Goal: Task Accomplishment & Management: Use online tool/utility

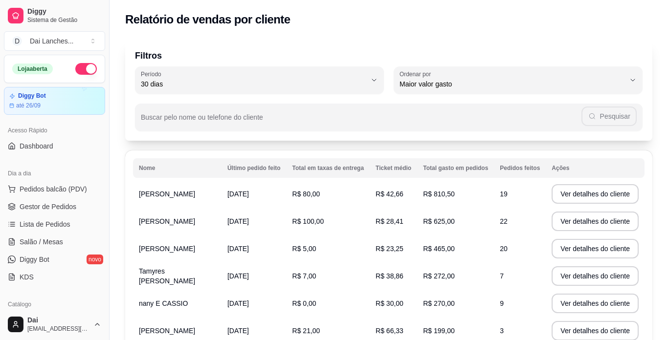
select select "30"
select select "HIGHEST_TOTAL_SPENT_WITH_ORDERS"
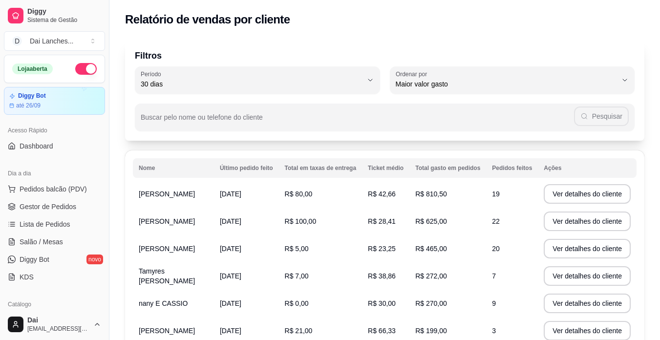
scroll to position [98, 0]
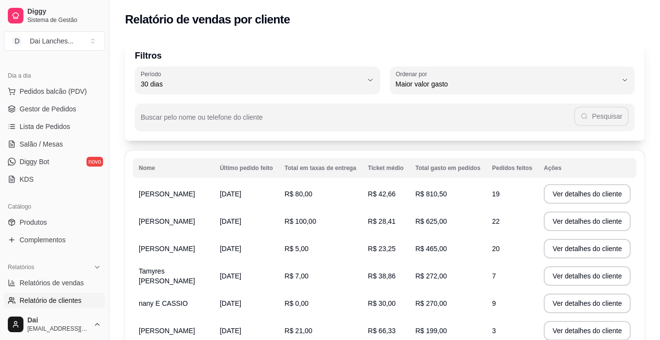
select select "ALL"
select select "0"
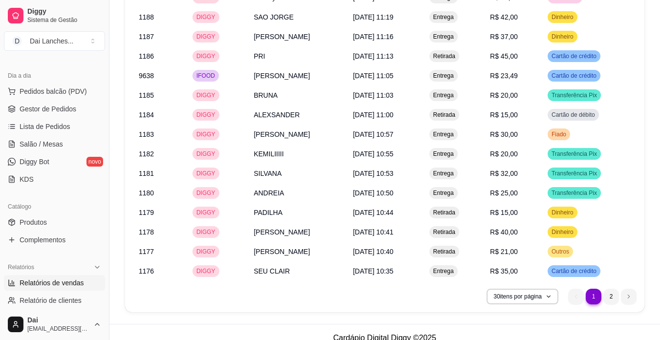
scroll to position [1016, 0]
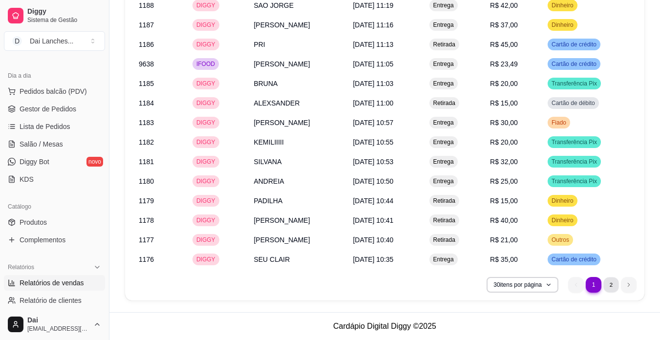
click at [617, 285] on li "2" at bounding box center [611, 284] width 15 height 15
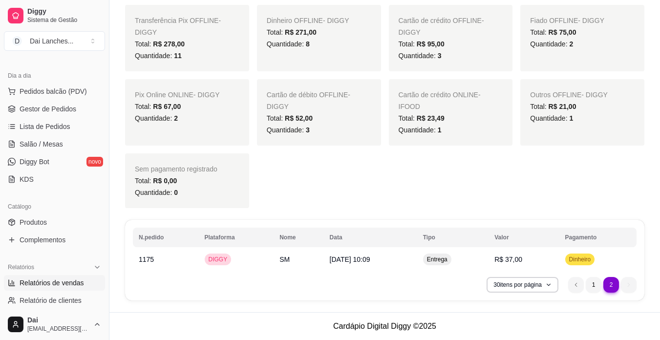
scroll to position [449, 0]
click at [591, 284] on li "1" at bounding box center [593, 284] width 15 height 15
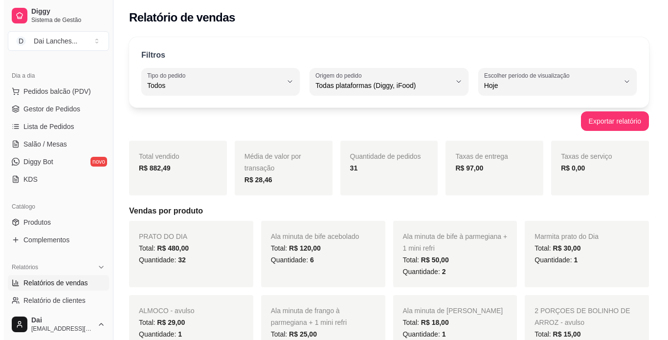
scroll to position [0, 0]
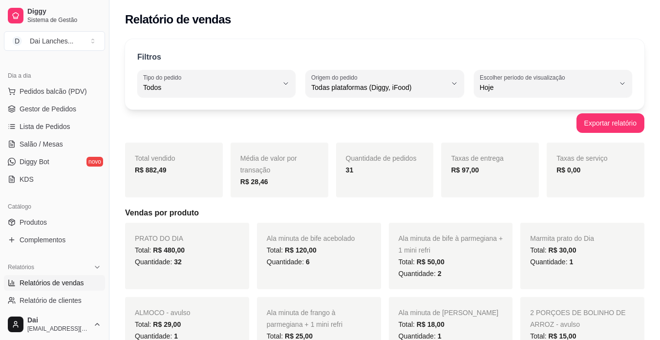
click at [463, 168] on strong "R$ 97,00" at bounding box center [465, 170] width 28 height 8
click at [33, 112] on span "Gestor de Pedidos" at bounding box center [48, 109] width 57 height 10
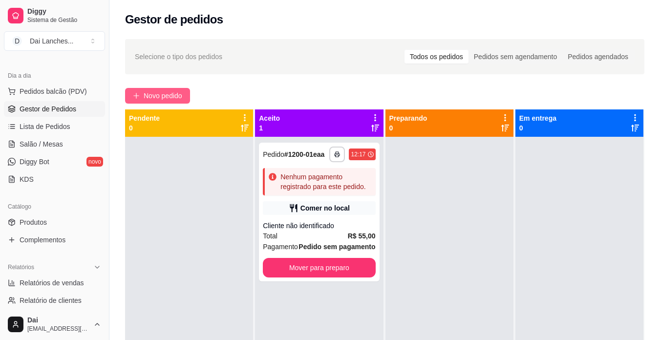
click at [155, 98] on span "Novo pedido" at bounding box center [163, 95] width 39 height 11
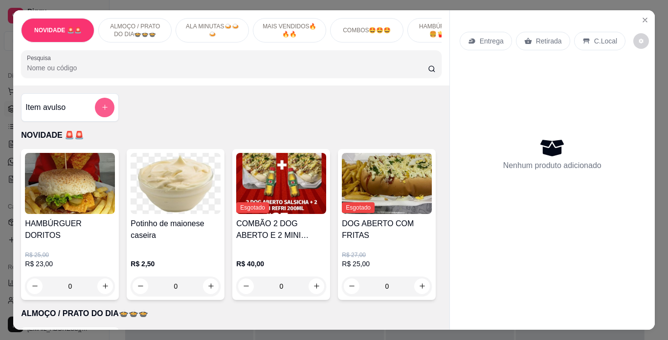
click at [101, 106] on button "add-separate-item" at bounding box center [105, 108] width 20 height 20
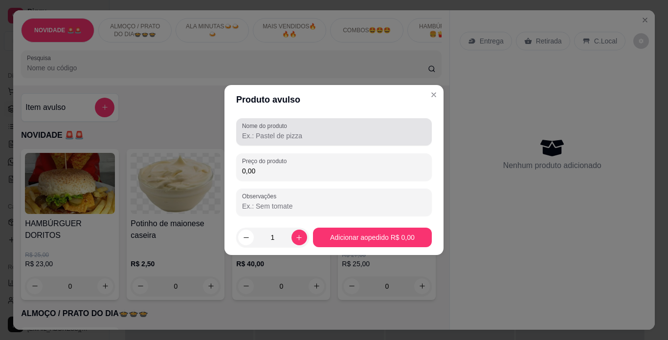
click at [252, 135] on input "Nome do produto" at bounding box center [334, 136] width 184 height 10
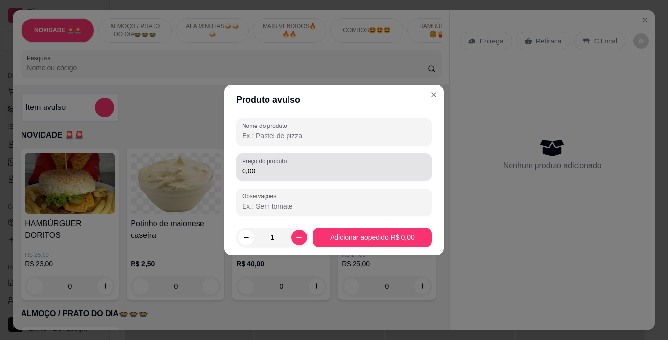
type input "C"
type input "ALMOCO"
click at [262, 167] on input "0,00" at bounding box center [334, 171] width 184 height 10
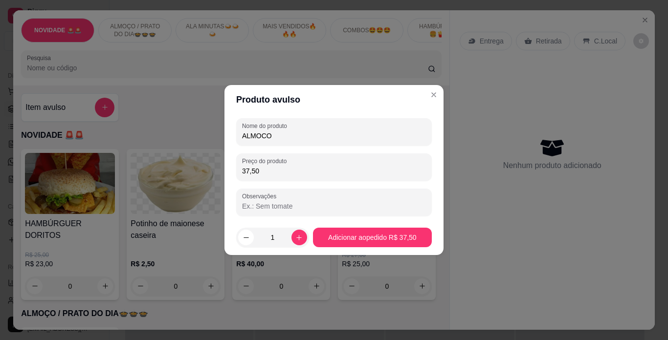
type input "37,50"
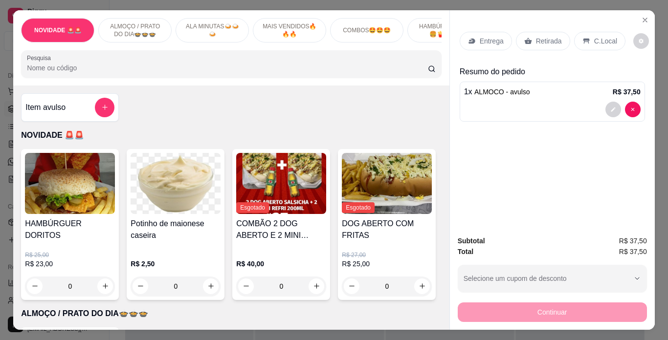
click at [583, 39] on icon at bounding box center [586, 41] width 6 height 5
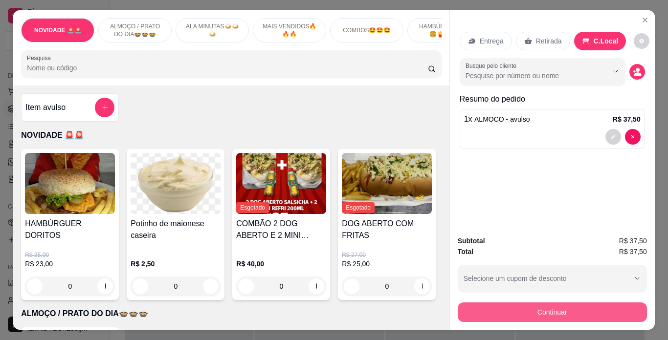
click at [572, 309] on button "Continuar" at bounding box center [551, 313] width 189 height 20
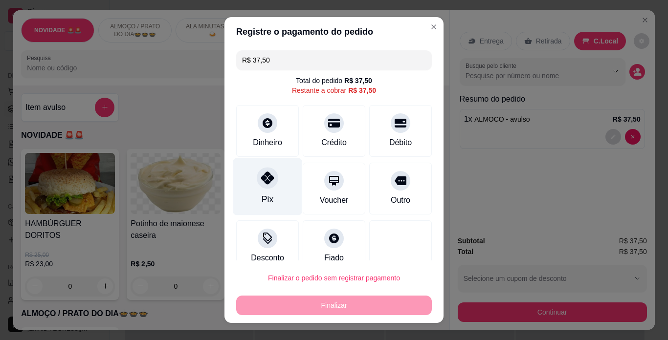
click at [256, 188] on div "Pix" at bounding box center [267, 186] width 69 height 57
type input "R$ 0,00"
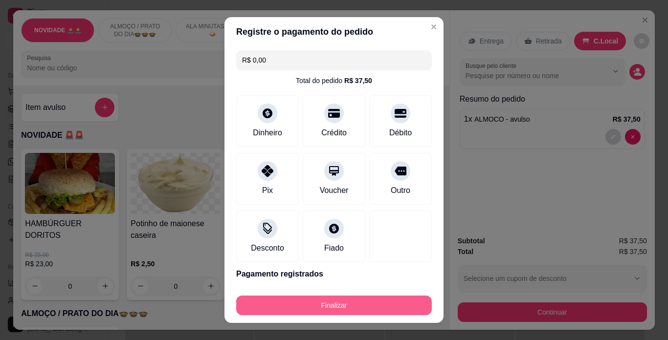
click at [406, 300] on button "Finalizar" at bounding box center [333, 306] width 195 height 20
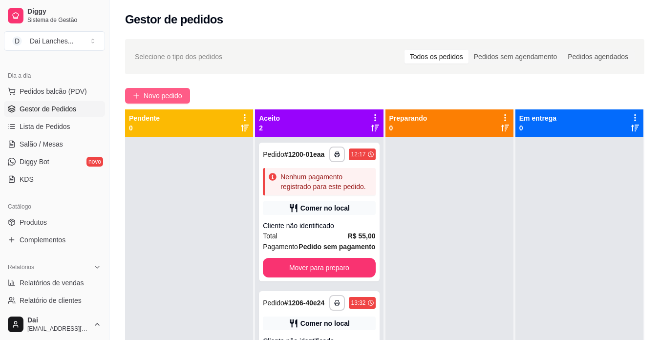
click at [150, 93] on span "Novo pedido" at bounding box center [163, 95] width 39 height 11
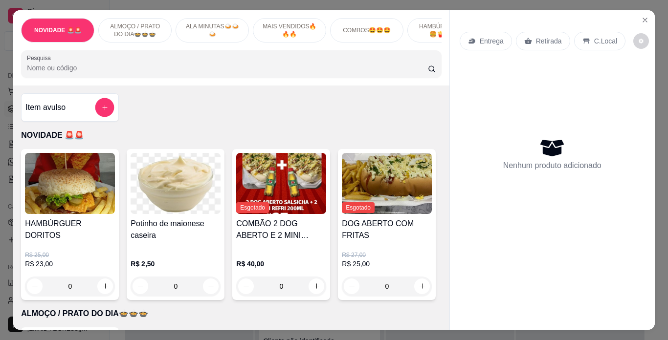
click at [101, 111] on icon "add-separate-item" at bounding box center [104, 107] width 7 height 7
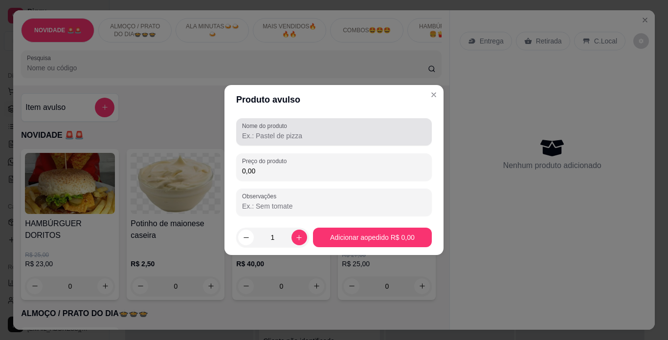
click at [265, 130] on label "Nome do produto" at bounding box center [266, 126] width 48 height 8
drag, startPoint x: 262, startPoint y: 130, endPoint x: 256, endPoint y: 130, distance: 6.8
click at [256, 130] on label "Nome do produto" at bounding box center [266, 126] width 48 height 8
click at [256, 131] on input "Nome do produto" at bounding box center [334, 136] width 184 height 10
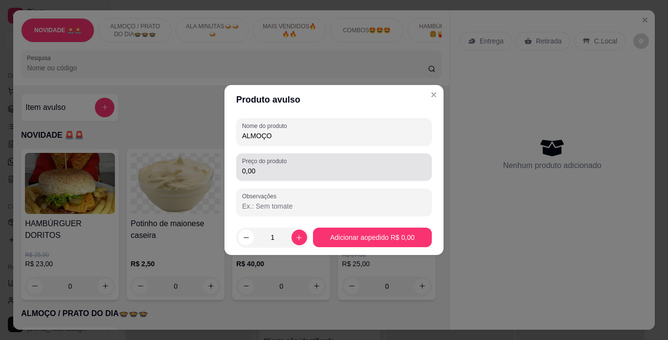
type input "ALMOÇO"
click at [277, 170] on input "0,00" at bounding box center [334, 171] width 184 height 10
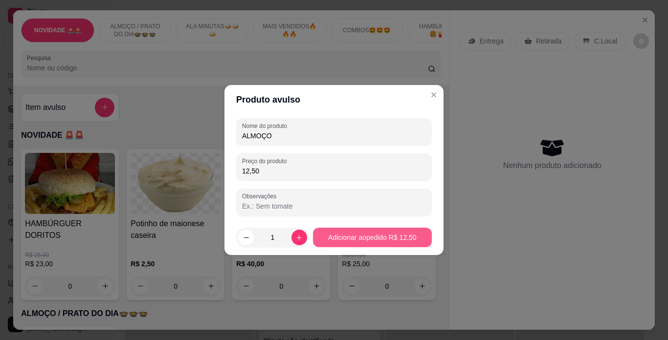
type input "12,50"
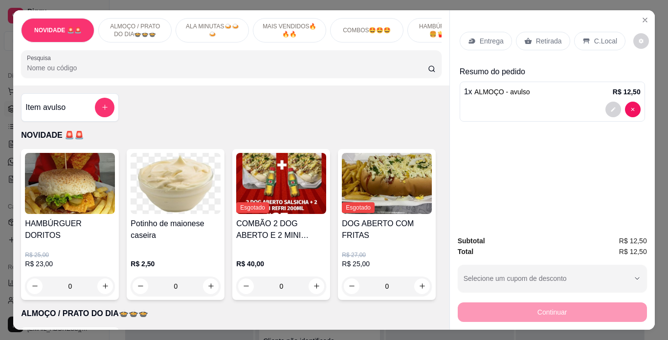
click at [574, 36] on div "C.Local" at bounding box center [599, 41] width 51 height 19
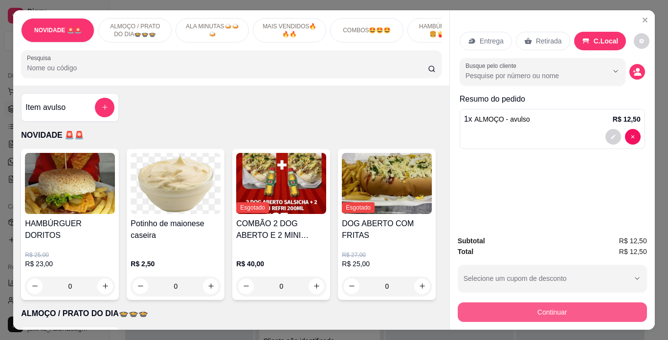
click at [566, 307] on button "Continuar" at bounding box center [551, 313] width 189 height 20
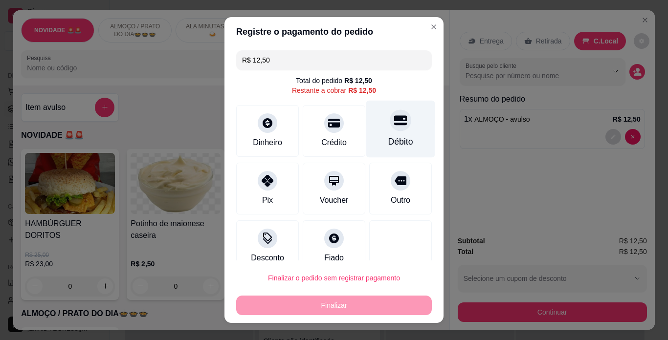
click at [388, 140] on div "Débito" at bounding box center [400, 141] width 25 height 13
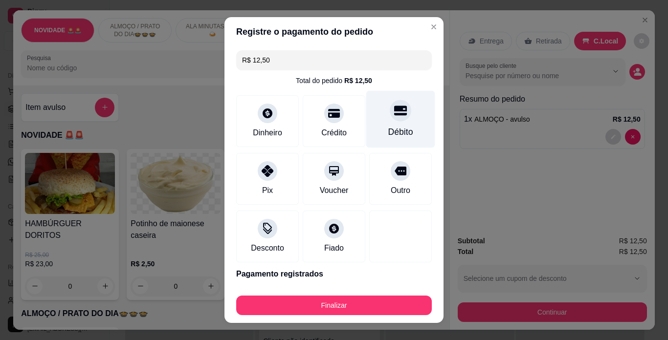
type input "R$ 0,00"
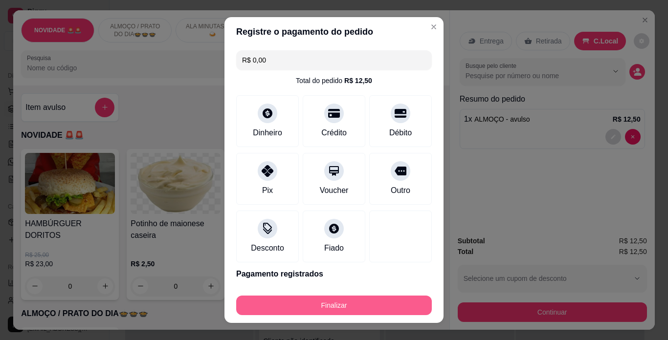
click at [359, 301] on button "Finalizar" at bounding box center [333, 306] width 195 height 20
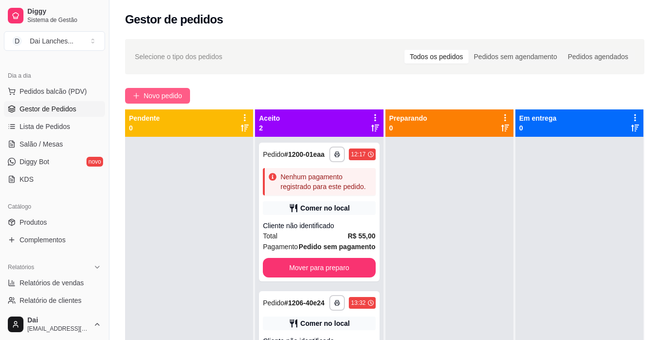
click at [172, 99] on span "Novo pedido" at bounding box center [163, 95] width 39 height 11
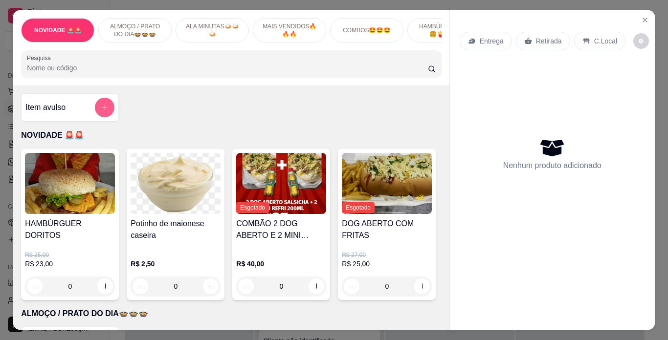
click at [101, 108] on icon "add-separate-item" at bounding box center [104, 107] width 7 height 7
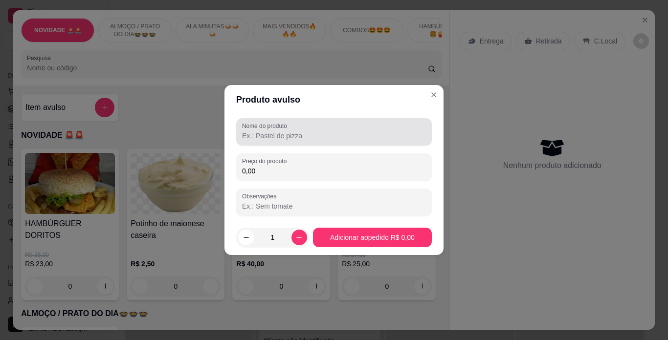
click at [287, 135] on input "Nome do produto" at bounding box center [334, 136] width 184 height 10
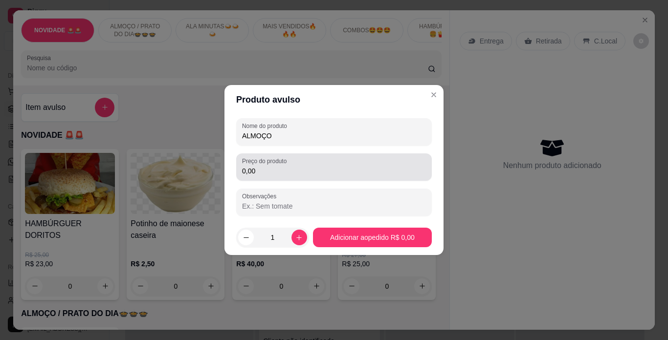
type input "ALMOÇO"
click at [299, 173] on input "0,00" at bounding box center [334, 171] width 184 height 10
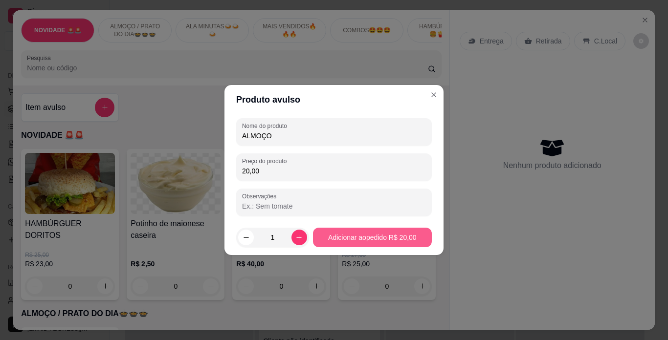
type input "20,00"
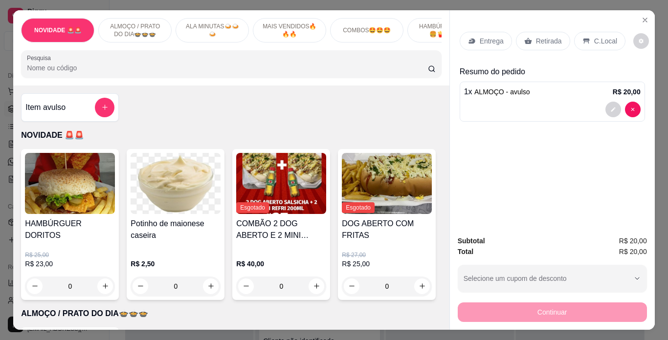
click at [576, 312] on div "Continuar" at bounding box center [551, 311] width 189 height 22
click at [594, 36] on p "C.Local" at bounding box center [605, 41] width 23 height 10
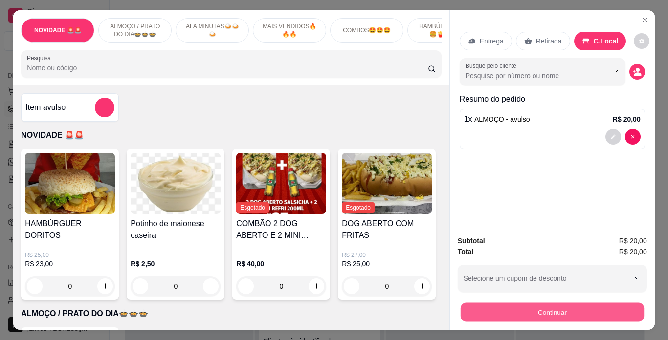
click at [554, 312] on button "Continuar" at bounding box center [551, 312] width 183 height 19
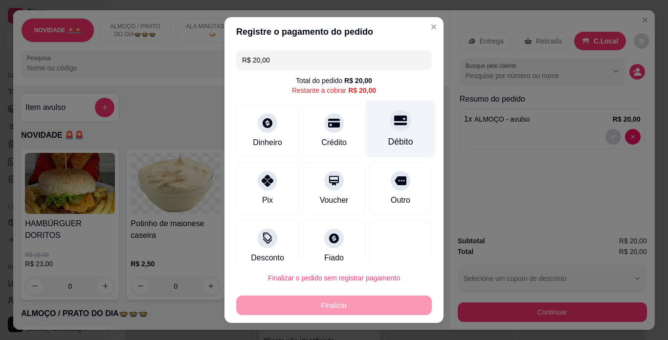
click at [380, 132] on div "Débito" at bounding box center [400, 129] width 69 height 57
type input "R$ 0,00"
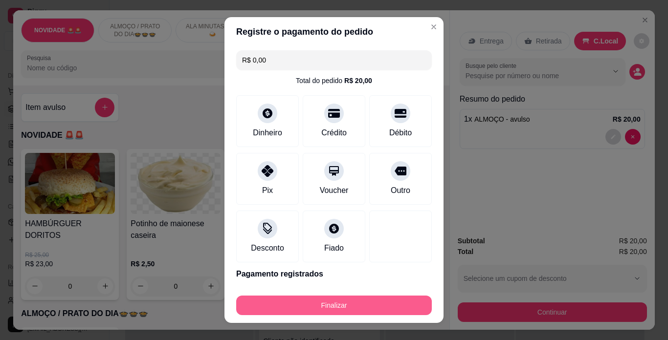
click at [357, 302] on button "Finalizar" at bounding box center [333, 306] width 195 height 20
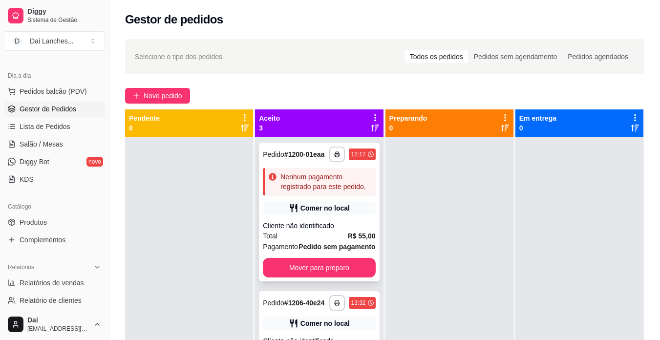
click at [311, 241] on div "Total R$ 55,00" at bounding box center [319, 236] width 112 height 11
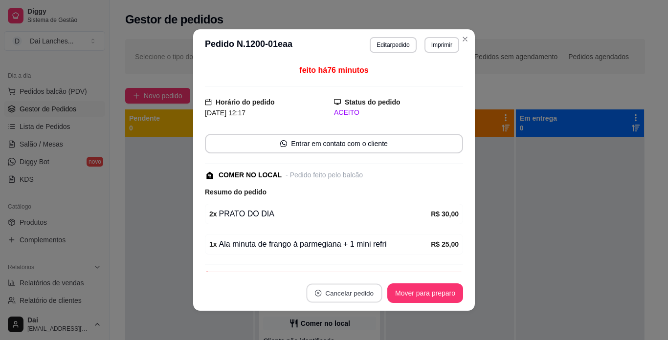
click at [344, 290] on button "Cancelar pedido" at bounding box center [344, 293] width 76 height 19
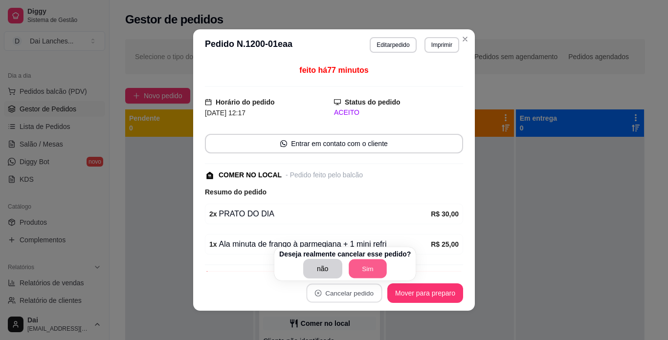
click at [368, 264] on button "Sim" at bounding box center [367, 269] width 38 height 19
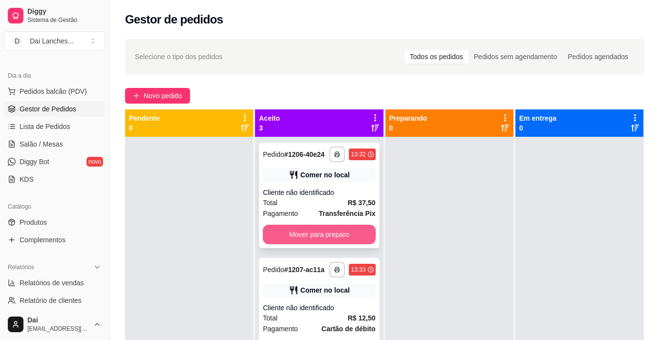
click at [330, 239] on button "Mover para preparo" at bounding box center [319, 235] width 112 height 20
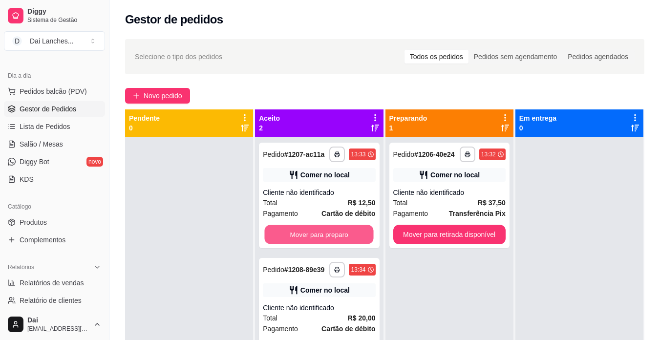
click at [330, 239] on button "Mover para preparo" at bounding box center [319, 234] width 109 height 19
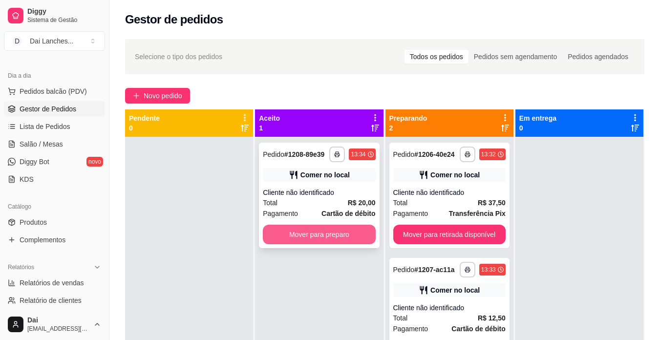
click at [329, 234] on button "Mover para preparo" at bounding box center [319, 235] width 112 height 20
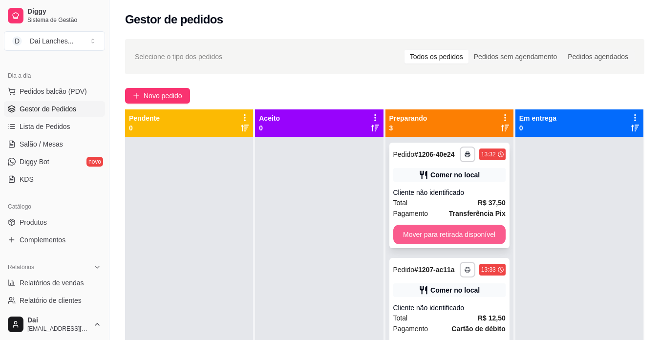
click at [433, 239] on button "Mover para retirada disponível" at bounding box center [449, 235] width 112 height 20
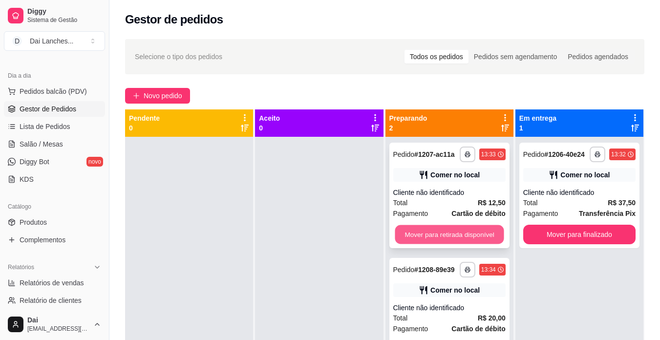
click at [462, 230] on button "Mover para retirada disponível" at bounding box center [449, 234] width 109 height 19
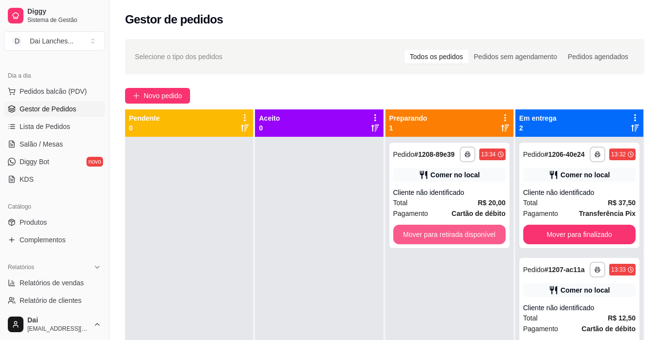
click at [462, 230] on button "Mover para retirada disponível" at bounding box center [449, 235] width 112 height 20
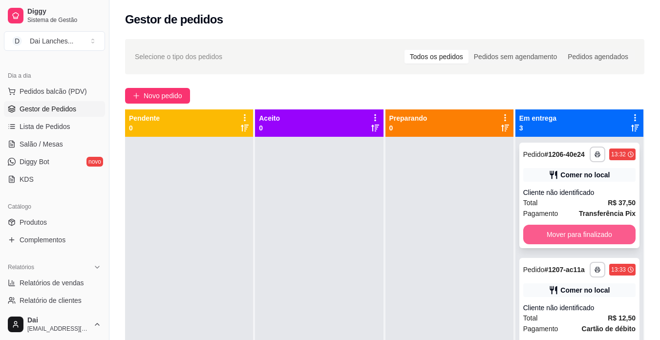
click at [590, 236] on button "Mover para finalizado" at bounding box center [579, 235] width 112 height 20
click at [590, 236] on button "Mover para finalizado" at bounding box center [579, 234] width 109 height 19
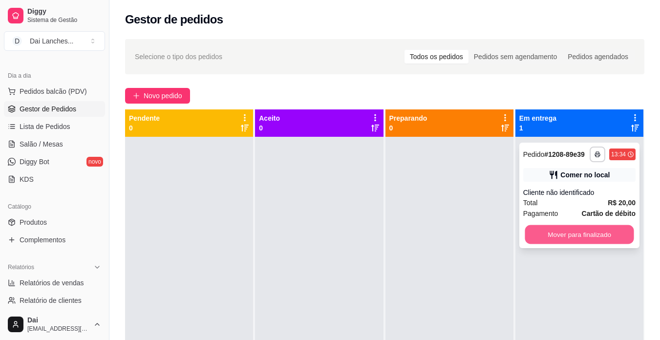
click at [589, 235] on button "Mover para finalizado" at bounding box center [579, 234] width 109 height 19
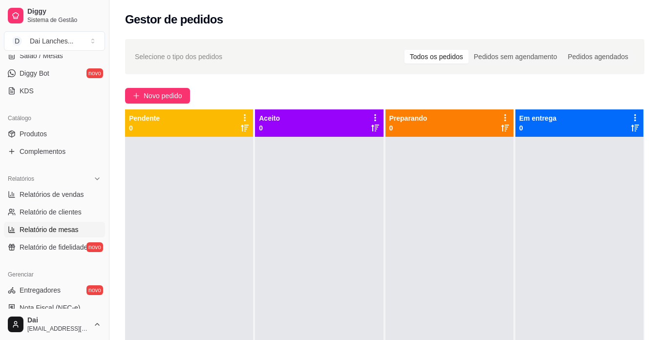
scroll to position [195, 0]
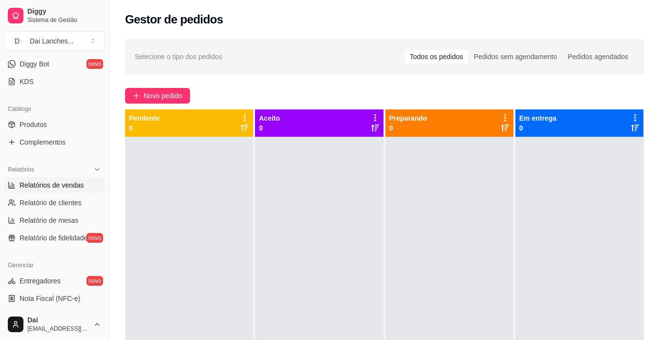
click at [73, 189] on span "Relatórios de vendas" at bounding box center [52, 185] width 65 height 10
select select "ALL"
select select "0"
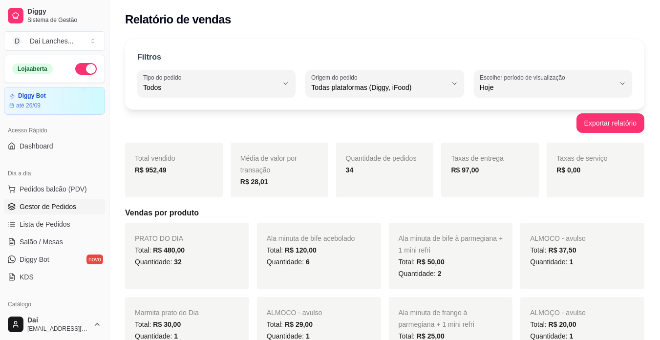
click at [52, 212] on link "Gestor de Pedidos" at bounding box center [54, 207] width 101 height 16
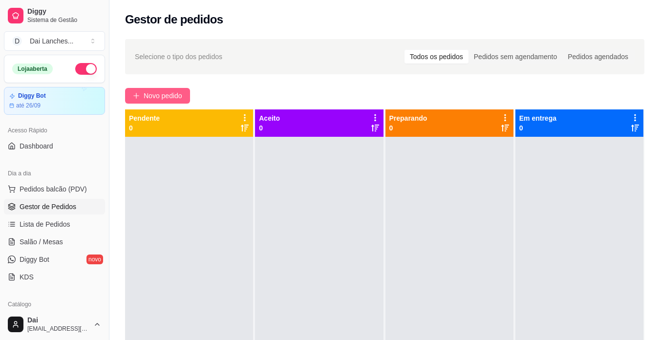
click at [162, 94] on span "Novo pedido" at bounding box center [163, 95] width 39 height 11
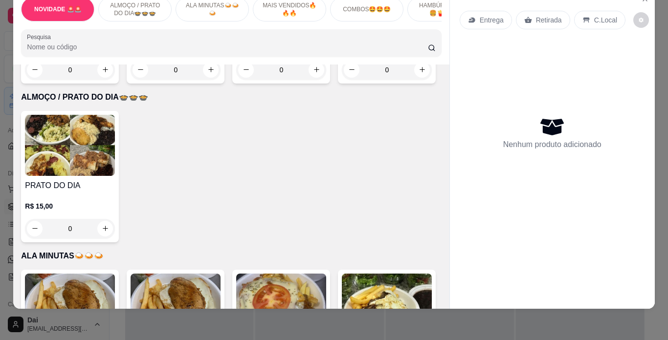
scroll to position [342, 0]
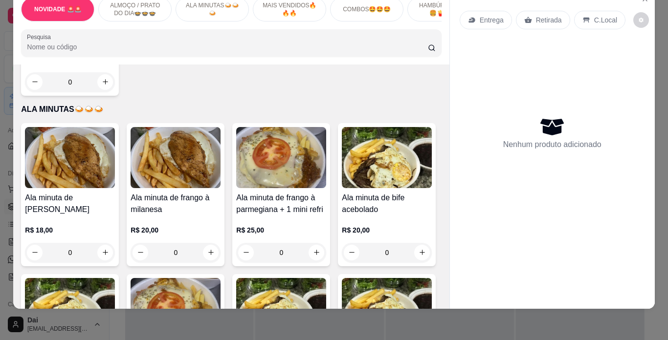
click at [97, 92] on div "0" at bounding box center [70, 82] width 90 height 20
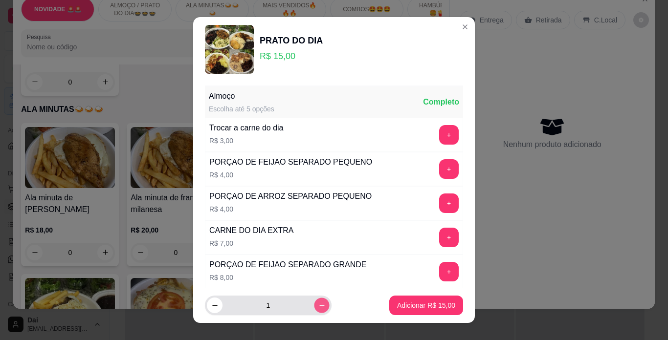
click at [314, 301] on button "increase-product-quantity" at bounding box center [321, 305] width 15 height 15
type input "2"
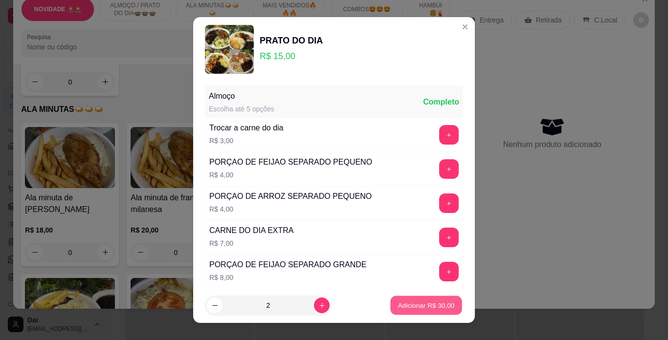
click at [421, 303] on p "Adicionar R$ 30,00" at bounding box center [426, 305] width 57 height 9
type input "2"
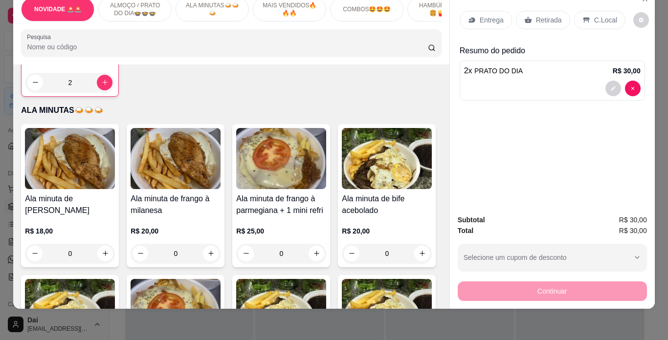
click at [524, 16] on icon at bounding box center [528, 20] width 8 height 8
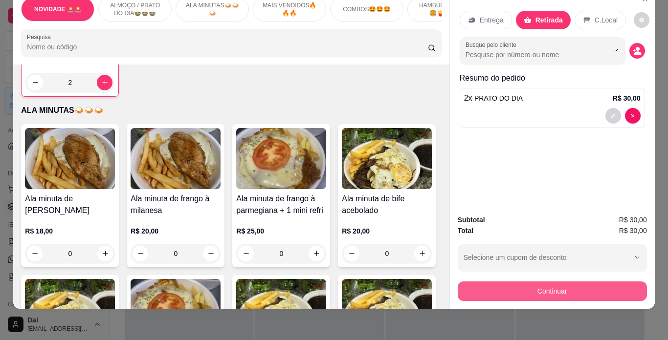
click at [569, 282] on button "Continuar" at bounding box center [551, 292] width 189 height 20
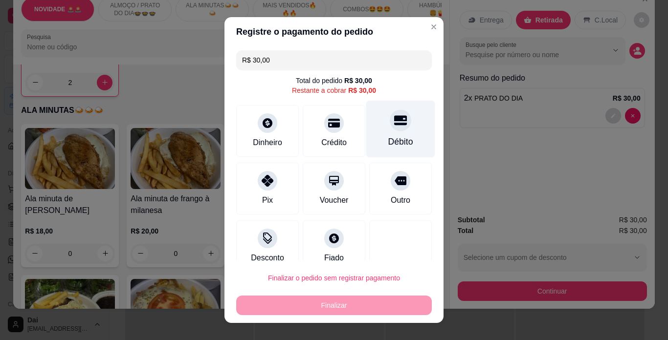
click at [369, 133] on div "Débito" at bounding box center [400, 129] width 69 height 57
type input "R$ 0,00"
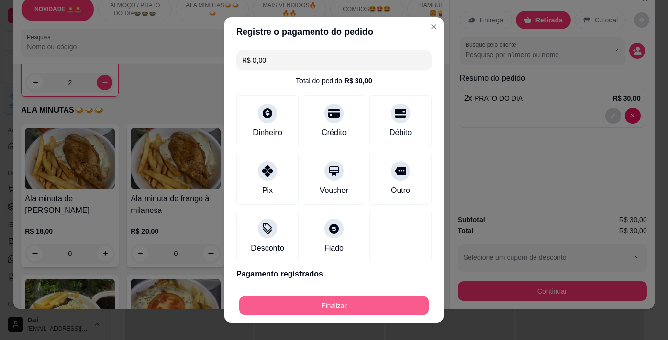
click at [320, 301] on button "Finalizar" at bounding box center [334, 305] width 190 height 19
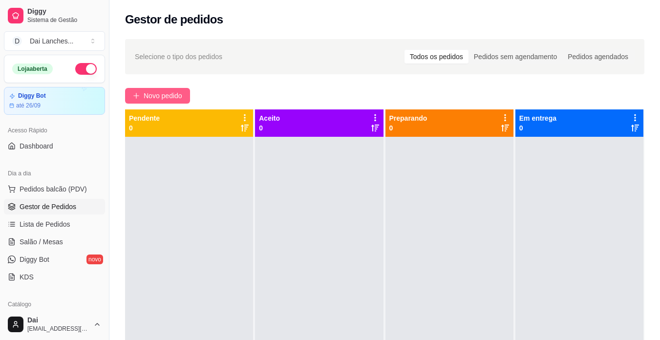
click at [153, 95] on span "Novo pedido" at bounding box center [163, 95] width 39 height 11
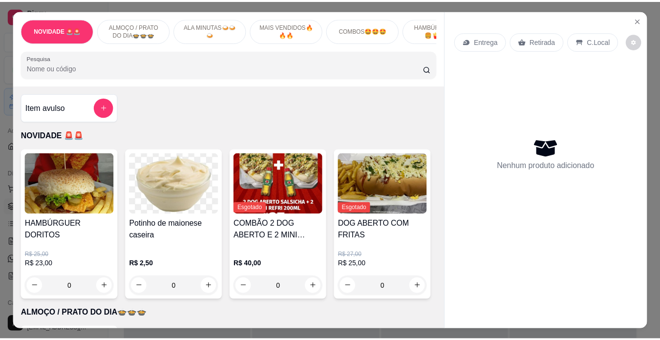
scroll to position [49, 0]
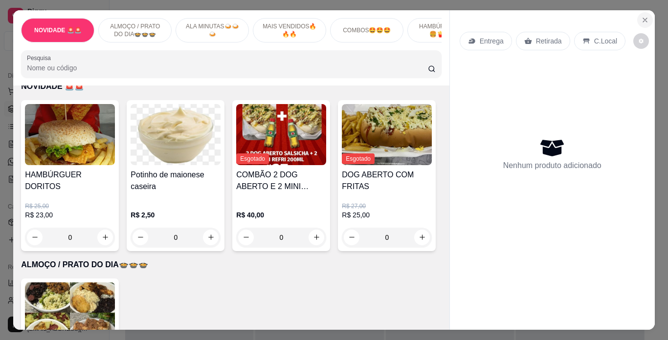
click at [643, 18] on icon "Close" at bounding box center [645, 20] width 4 height 4
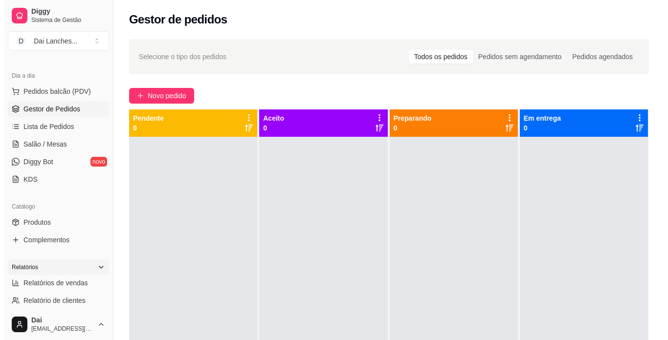
scroll to position [147, 0]
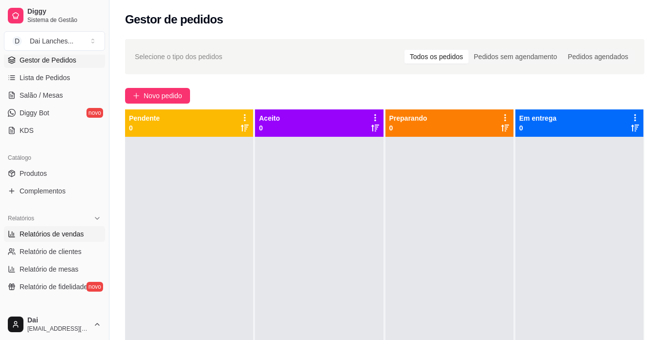
click at [74, 233] on span "Relatórios de vendas" at bounding box center [52, 234] width 65 height 10
select select "ALL"
select select "0"
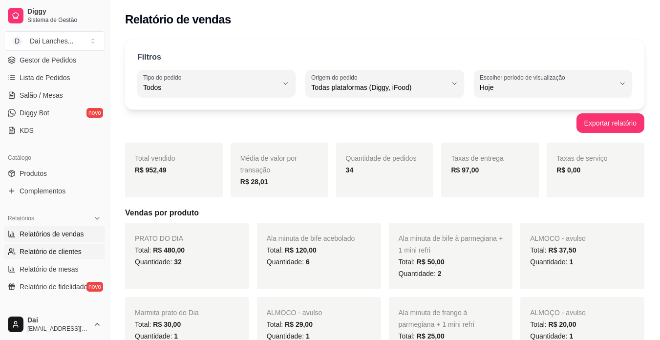
click at [74, 253] on span "Relatório de clientes" at bounding box center [51, 252] width 62 height 10
select select "30"
select select "HIGHEST_TOTAL_SPENT_WITH_ORDERS"
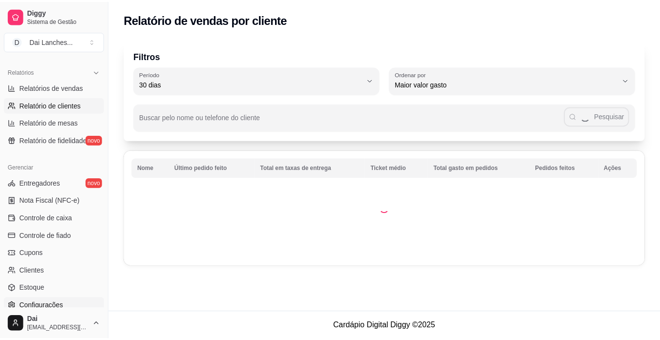
scroll to position [342, 0]
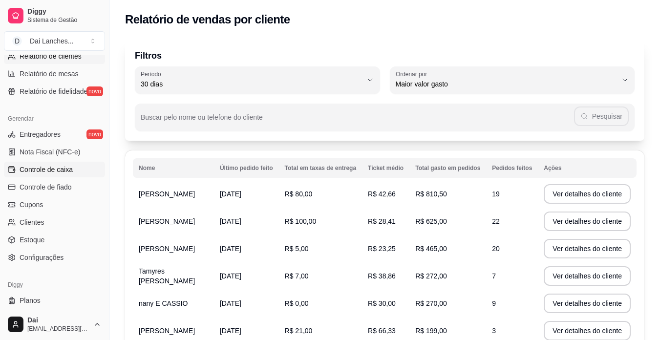
click at [63, 171] on span "Controle de caixa" at bounding box center [46, 170] width 53 height 10
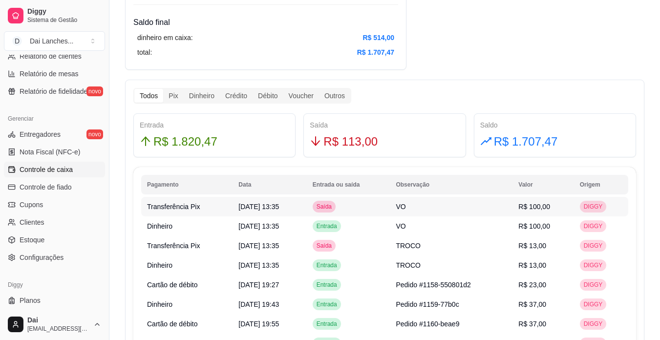
scroll to position [489, 0]
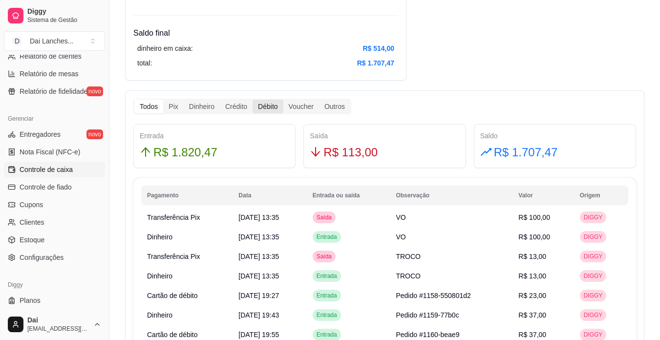
click at [262, 106] on div "Débito" at bounding box center [268, 107] width 30 height 14
click at [253, 100] on input "Débito" at bounding box center [253, 100] width 0 height 0
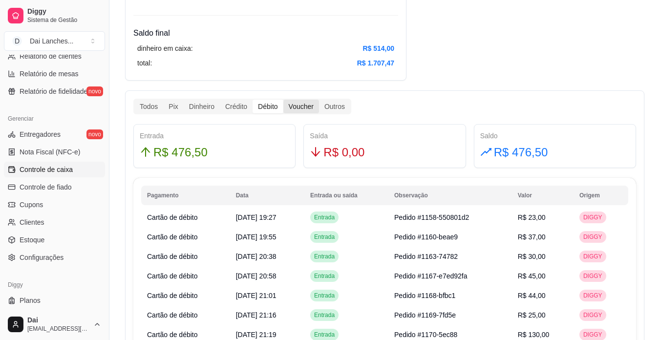
click at [303, 103] on div "Voucher" at bounding box center [301, 107] width 36 height 14
click at [283, 100] on input "Voucher" at bounding box center [283, 100] width 0 height 0
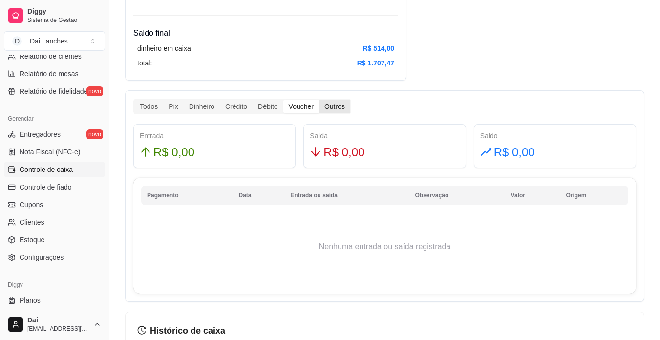
click at [336, 102] on div "Outros" at bounding box center [334, 107] width 31 height 14
click at [319, 100] on input "Outros" at bounding box center [319, 100] width 0 height 0
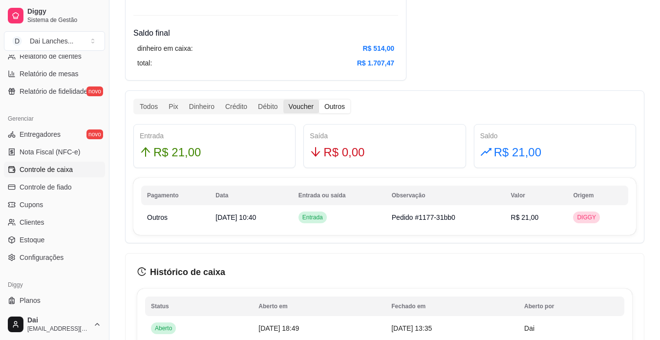
click at [308, 104] on div "Voucher" at bounding box center [301, 107] width 36 height 14
click at [283, 100] on input "Voucher" at bounding box center [283, 100] width 0 height 0
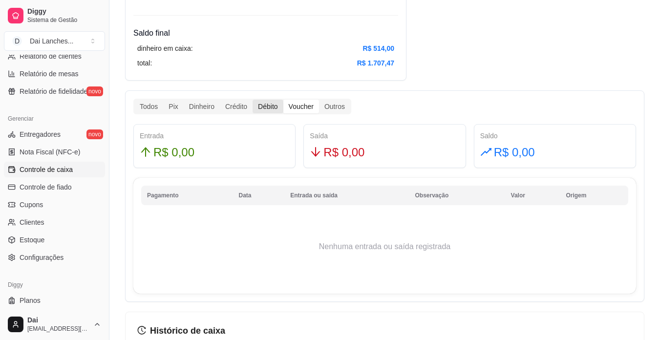
click at [273, 106] on div "Débito" at bounding box center [268, 107] width 30 height 14
click at [253, 100] on input "Débito" at bounding box center [253, 100] width 0 height 0
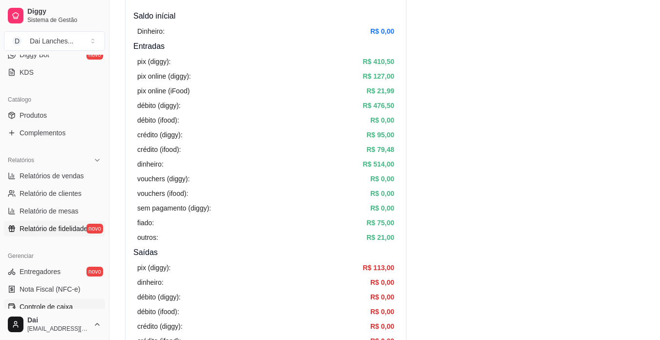
scroll to position [195, 0]
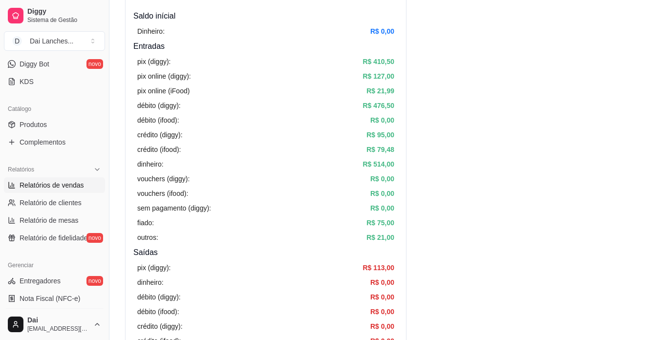
click at [69, 184] on span "Relatórios de vendas" at bounding box center [52, 185] width 65 height 10
select select "ALL"
select select "0"
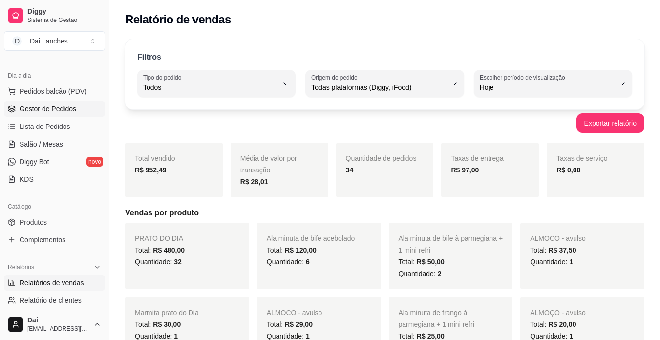
scroll to position [49, 0]
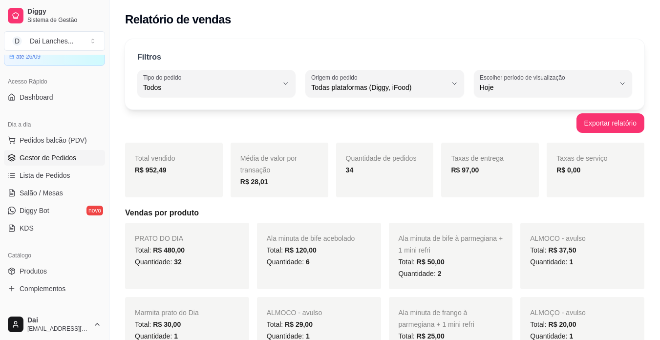
click at [64, 153] on span "Gestor de Pedidos" at bounding box center [48, 158] width 57 height 10
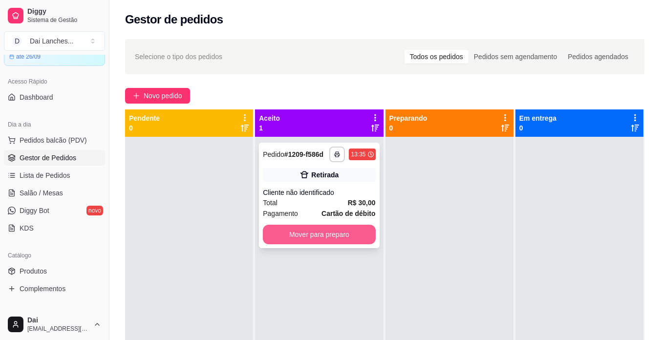
click at [351, 231] on button "Mover para preparo" at bounding box center [319, 235] width 112 height 20
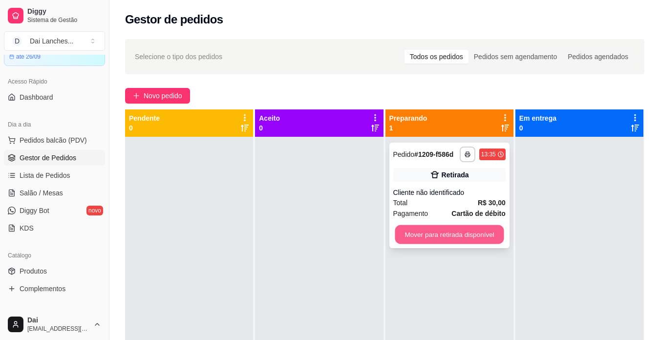
click at [487, 228] on button "Mover para retirada disponível" at bounding box center [449, 234] width 109 height 19
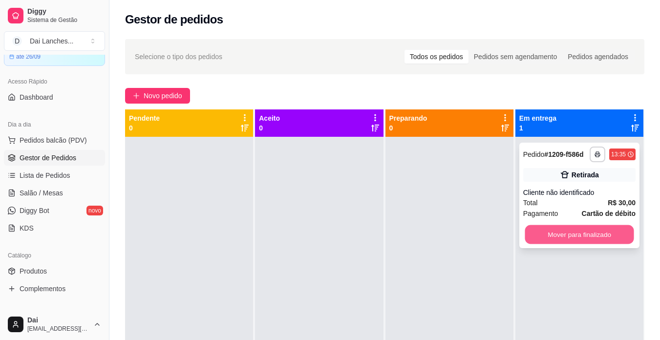
click at [577, 227] on button "Mover para finalizado" at bounding box center [579, 234] width 109 height 19
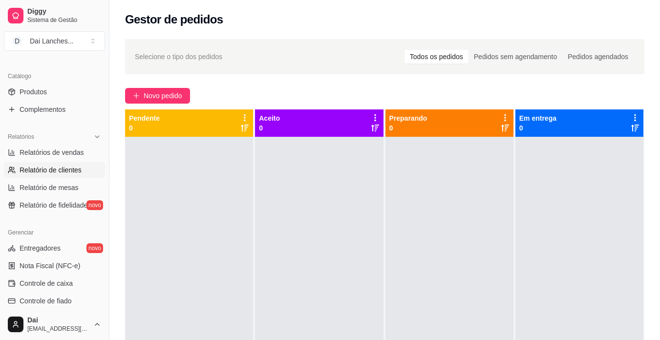
scroll to position [244, 0]
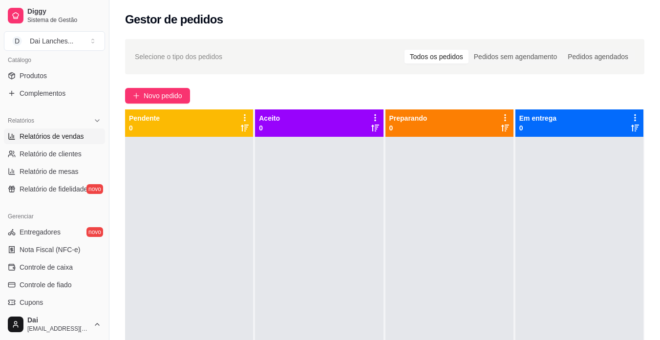
click at [74, 135] on span "Relatórios de vendas" at bounding box center [52, 136] width 65 height 10
select select "ALL"
select select "0"
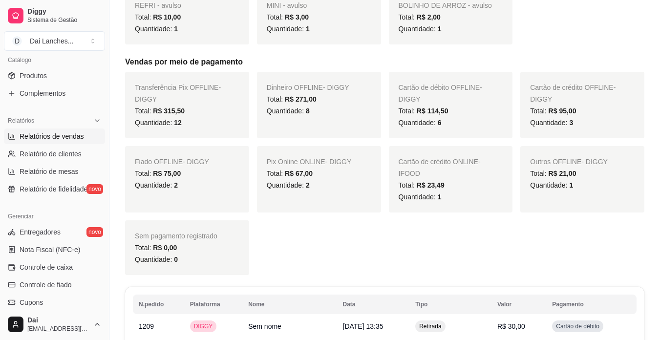
scroll to position [440, 0]
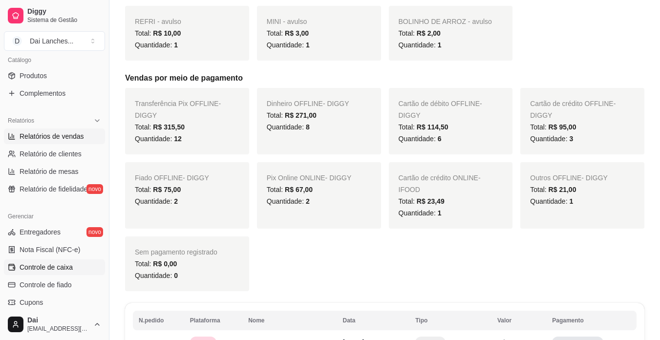
click at [59, 262] on link "Controle de caixa" at bounding box center [54, 268] width 101 height 16
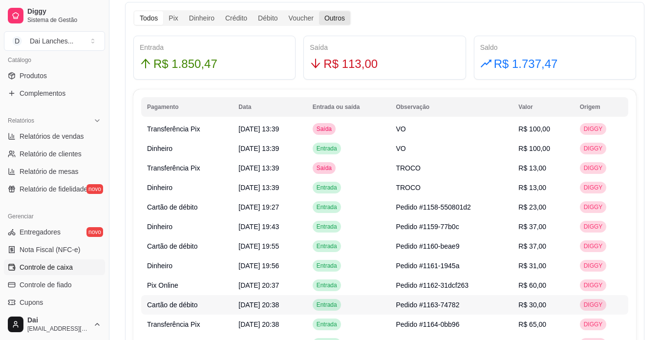
scroll to position [342, 0]
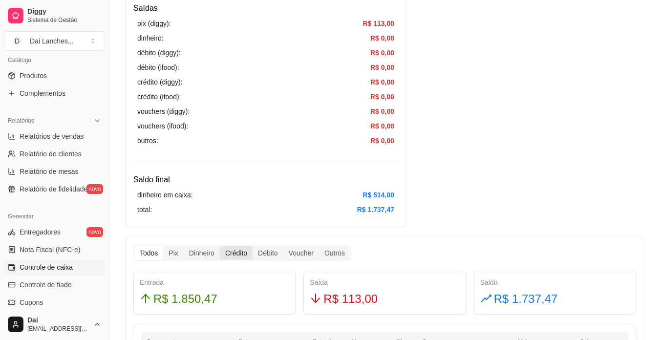
click at [238, 249] on div "Crédito" at bounding box center [236, 253] width 33 height 14
click at [220, 246] on input "Crédito" at bounding box center [220, 246] width 0 height 0
click at [264, 251] on div "Débito" at bounding box center [268, 253] width 30 height 14
click at [253, 246] on input "Débito" at bounding box center [253, 246] width 0 height 0
click at [241, 251] on div "Crédito" at bounding box center [236, 253] width 33 height 14
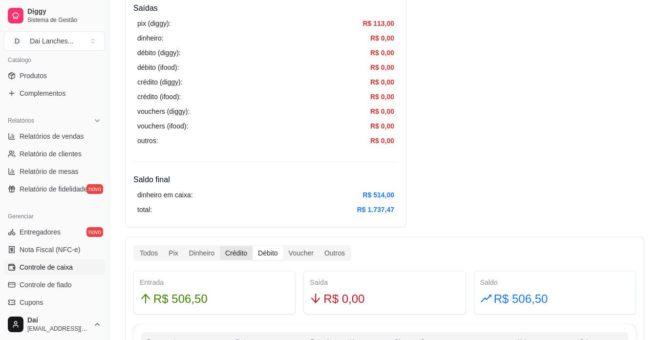
click at [220, 246] on input "Crédito" at bounding box center [220, 246] width 0 height 0
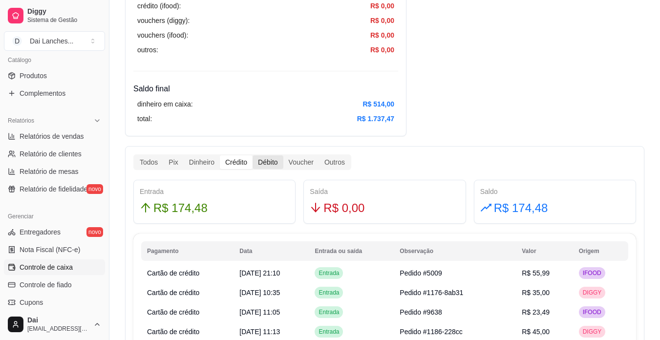
scroll to position [440, 0]
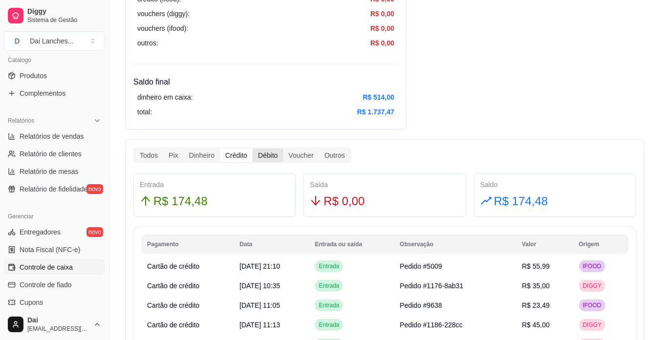
click at [270, 152] on div "Débito" at bounding box center [268, 156] width 30 height 14
click at [253, 149] on input "Débito" at bounding box center [253, 149] width 0 height 0
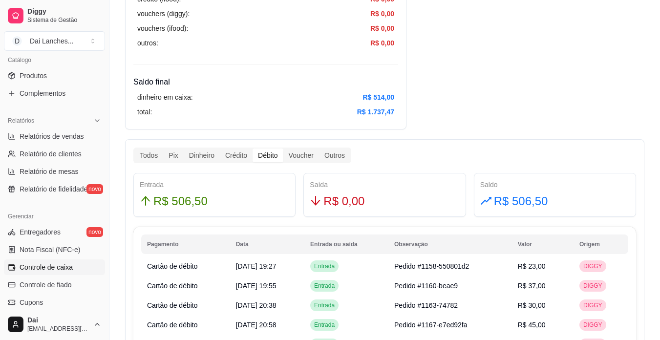
scroll to position [391, 0]
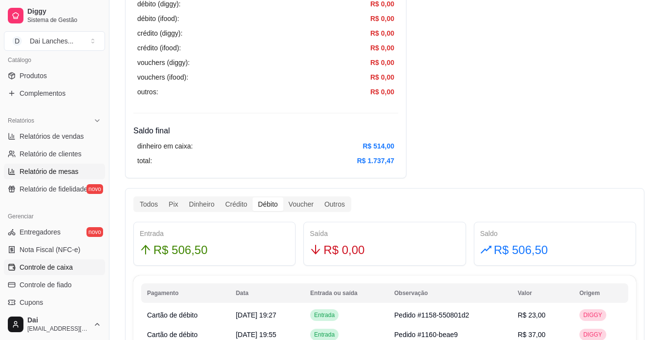
click at [49, 168] on span "Relatório de mesas" at bounding box center [49, 172] width 59 height 10
select select "TOTAL_OF_ORDERS"
select select "7"
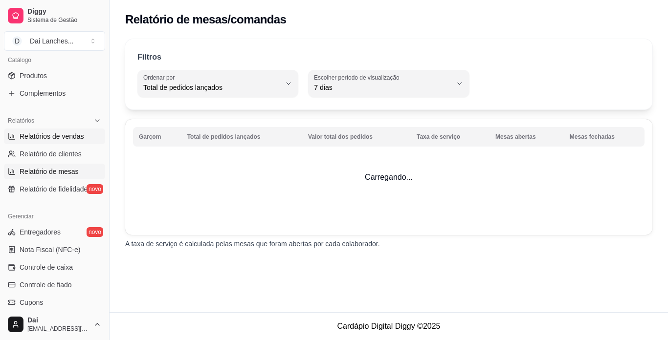
click at [65, 138] on span "Relatórios de vendas" at bounding box center [52, 136] width 65 height 10
select select "ALL"
select select "0"
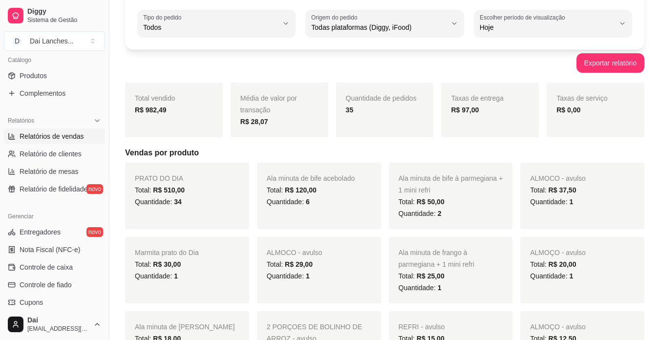
scroll to position [49, 0]
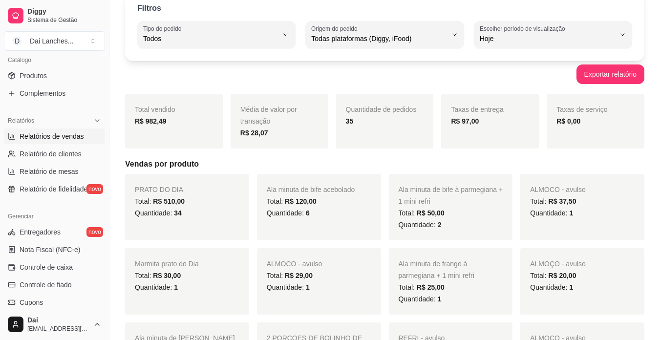
click at [474, 130] on div "Taxas de entrega R$ 97,00" at bounding box center [490, 121] width 98 height 55
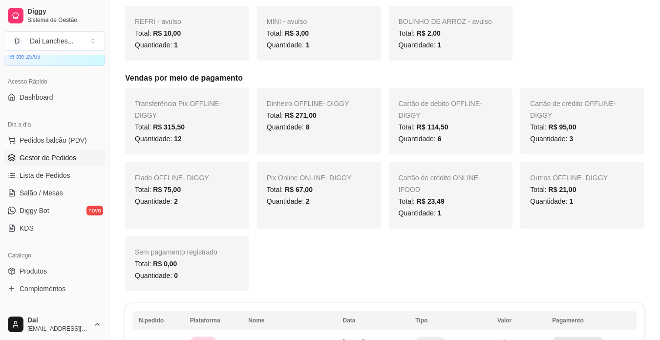
click at [41, 154] on span "Gestor de Pedidos" at bounding box center [48, 158] width 57 height 10
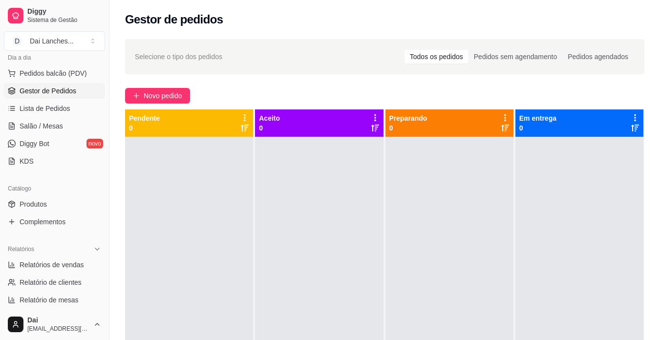
scroll to position [147, 0]
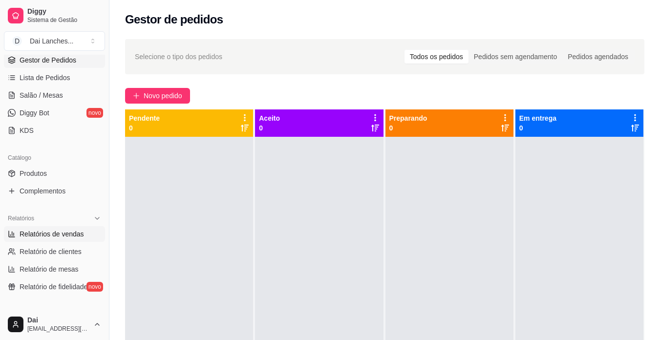
click at [48, 239] on link "Relatórios de vendas" at bounding box center [54, 234] width 101 height 16
select select "ALL"
select select "0"
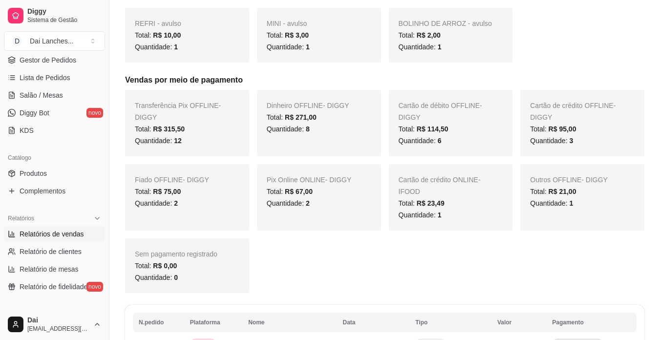
scroll to position [440, 0]
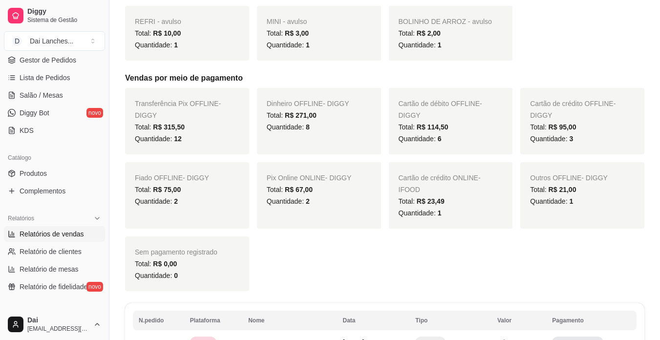
click at [202, 196] on div "Quantidade: 2" at bounding box center [187, 201] width 105 height 12
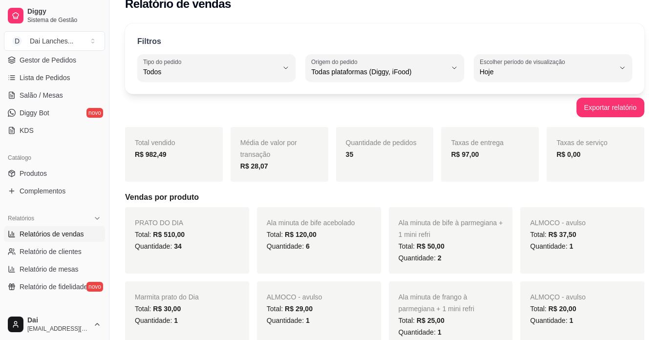
scroll to position [0, 0]
